Goal: Register for event/course

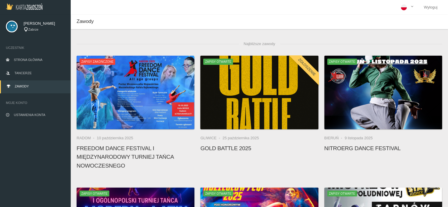
click at [38, 24] on span "[PERSON_NAME]" at bounding box center [44, 24] width 41 height 6
click at [22, 86] on span "Zawody" at bounding box center [22, 87] width 14 height 4
click at [26, 61] on span "Strona główna" at bounding box center [28, 60] width 29 height 4
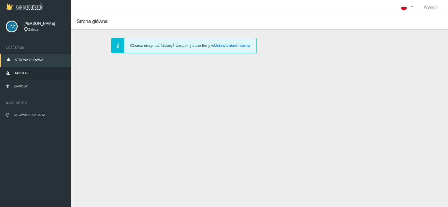
click at [25, 73] on span "Tancerze" at bounding box center [22, 73] width 17 height 4
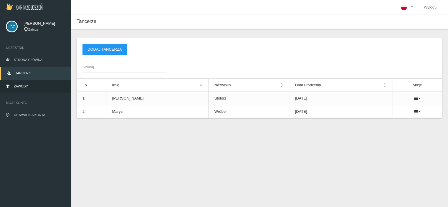
click at [24, 86] on span "Zawody" at bounding box center [21, 87] width 14 height 4
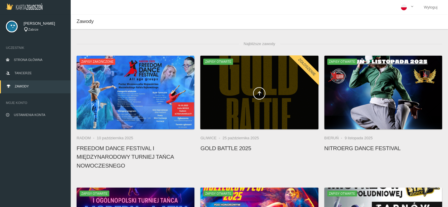
click at [268, 94] on span at bounding box center [259, 93] width 118 height 12
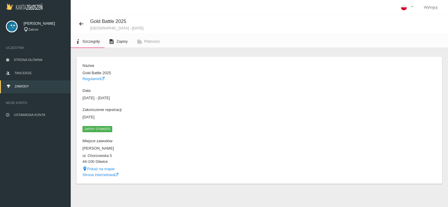
click at [123, 42] on span "Zapisy" at bounding box center [121, 41] width 11 height 4
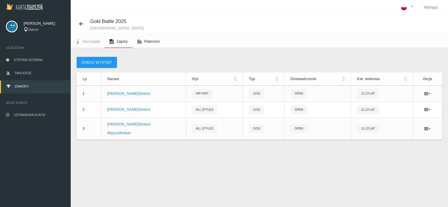
click at [151, 41] on span "Płatności" at bounding box center [152, 41] width 16 height 4
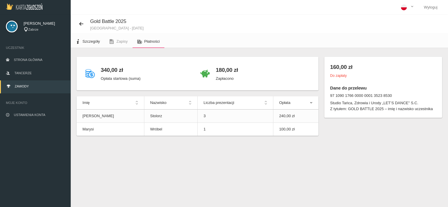
click at [92, 41] on span "Szczegóły" at bounding box center [91, 41] width 17 height 4
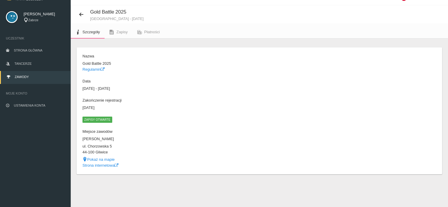
scroll to position [15, 0]
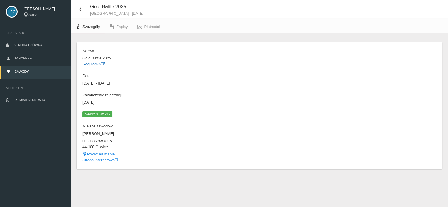
click at [96, 64] on link "Regulamin" at bounding box center [94, 64] width 22 height 4
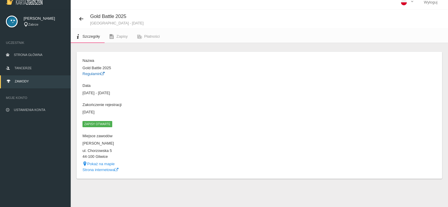
scroll to position [0, 0]
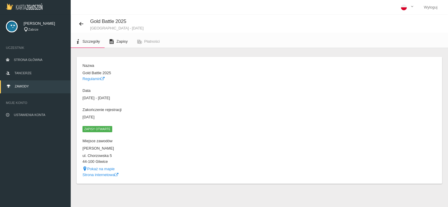
click at [127, 42] on span "Zapisy" at bounding box center [121, 41] width 11 height 4
